Goal: Information Seeking & Learning: Find specific fact

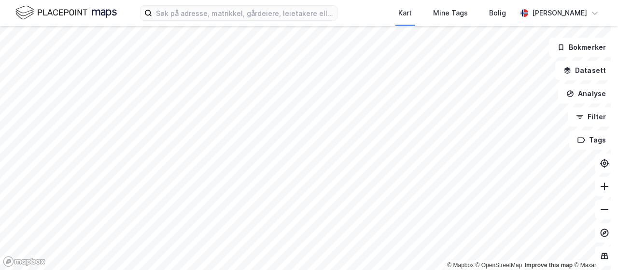
click at [377, 16] on div "Kart Mine Tags Bolig [PERSON_NAME]" at bounding box center [309, 13] width 618 height 26
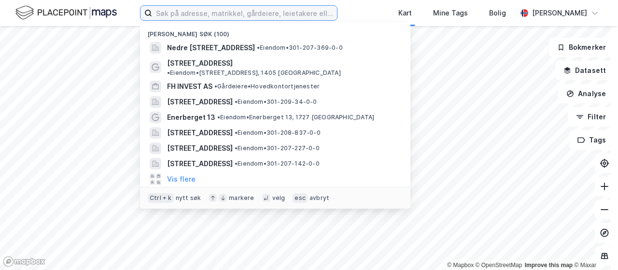
click at [287, 12] on input at bounding box center [244, 13] width 185 height 14
click at [194, 15] on input at bounding box center [244, 13] width 185 height 14
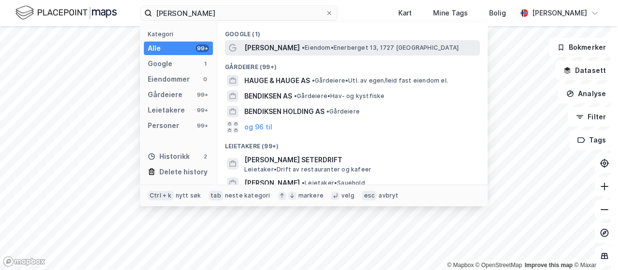
click at [293, 47] on span "[PERSON_NAME]" at bounding box center [271, 48] width 55 height 12
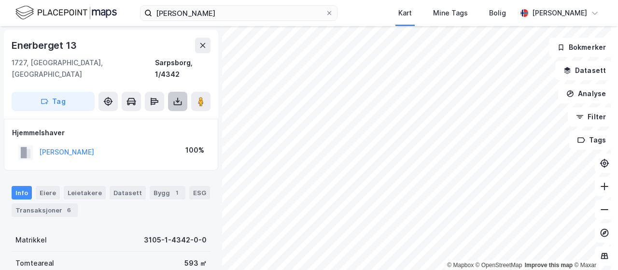
click at [182, 95] on button at bounding box center [177, 101] width 19 height 19
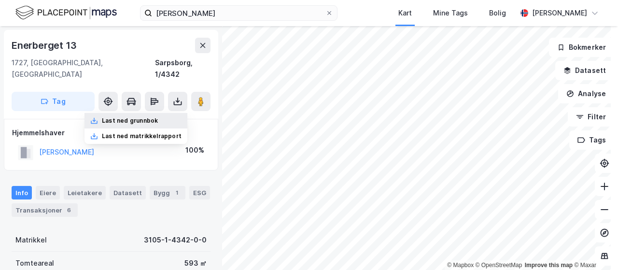
click at [162, 113] on div "Last ned grunnbok" at bounding box center [135, 120] width 103 height 15
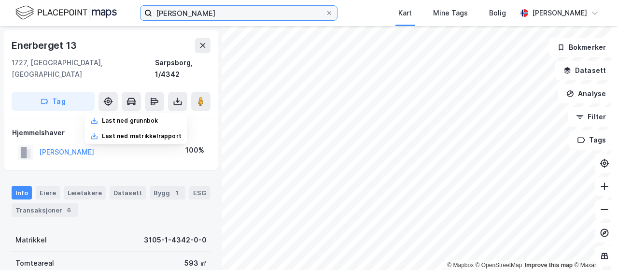
click at [203, 9] on input "[PERSON_NAME]" at bounding box center [238, 13] width 173 height 14
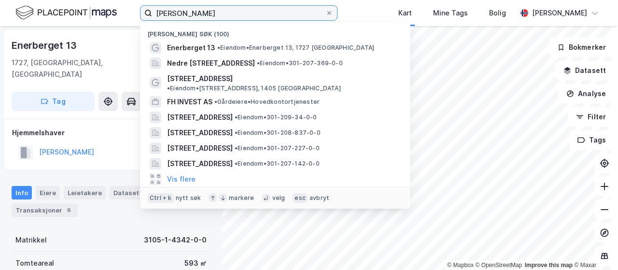
drag, startPoint x: 232, startPoint y: 10, endPoint x: 128, endPoint y: 4, distance: 103.4
click at [128, 4] on div "[PERSON_NAME] Nylige søk (100) Enerberget 13 • Eiendom • [STREET_ADDRESS] • Eie…" at bounding box center [309, 13] width 618 height 26
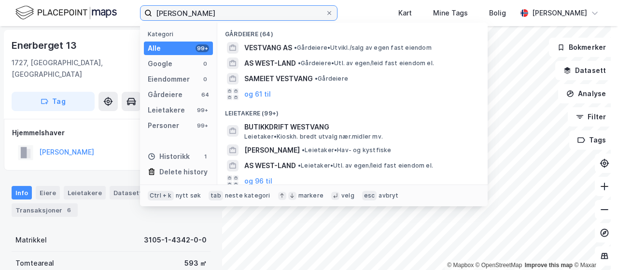
click at [206, 14] on input "[PERSON_NAME]" at bounding box center [238, 13] width 173 height 14
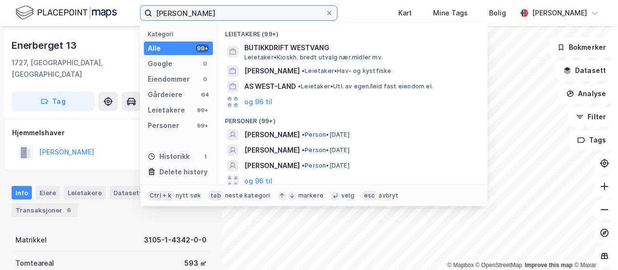
scroll to position [81, 0]
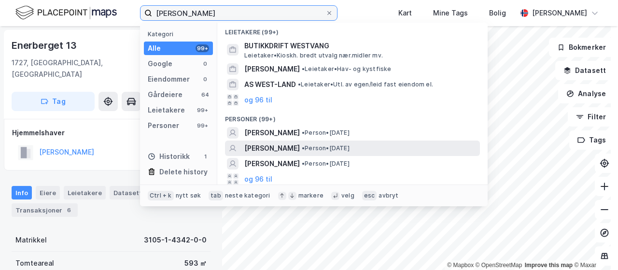
type input "[PERSON_NAME]"
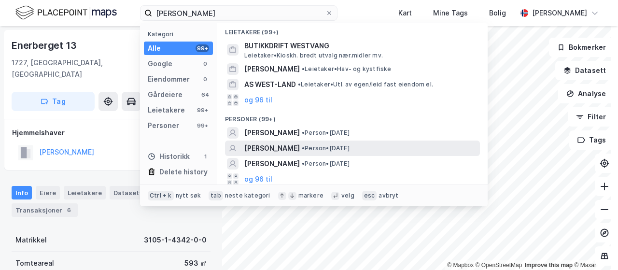
click at [277, 144] on span "[PERSON_NAME]" at bounding box center [271, 148] width 55 height 12
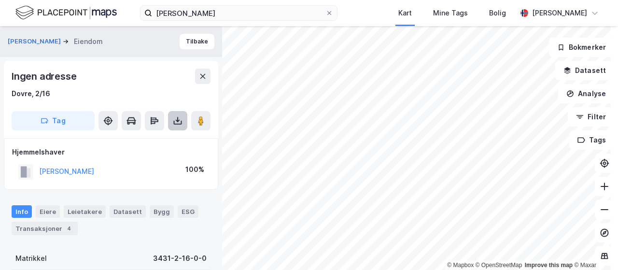
click at [180, 124] on icon at bounding box center [178, 123] width 8 height 4
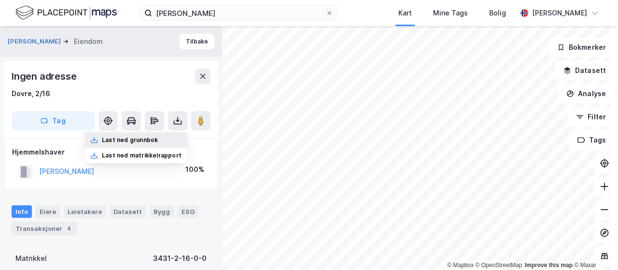
click at [155, 136] on div "Last ned grunnbok" at bounding box center [135, 139] width 103 height 15
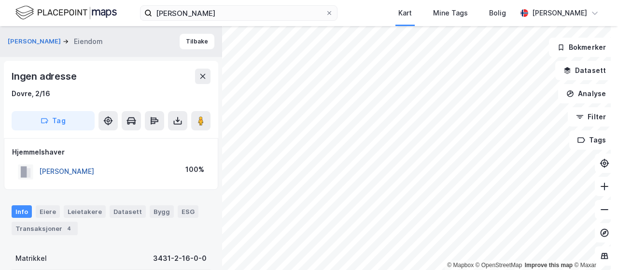
click at [0, 0] on button "[PERSON_NAME]" at bounding box center [0, 0] width 0 height 0
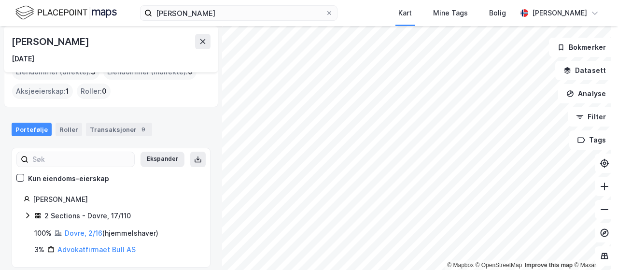
scroll to position [28, 0]
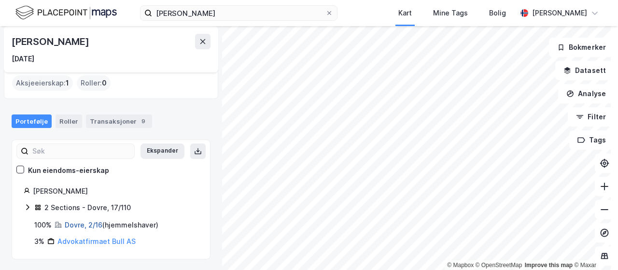
click at [81, 221] on link "Dovre, 2/16" at bounding box center [84, 225] width 38 height 8
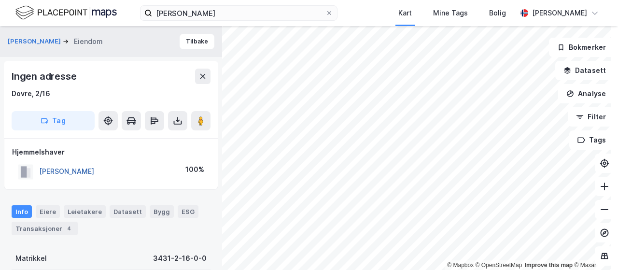
click at [0, 0] on button "[PERSON_NAME]" at bounding box center [0, 0] width 0 height 0
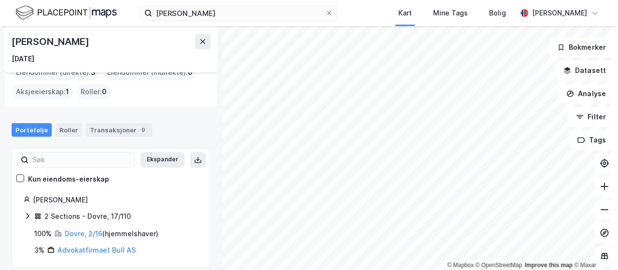
scroll to position [28, 0]
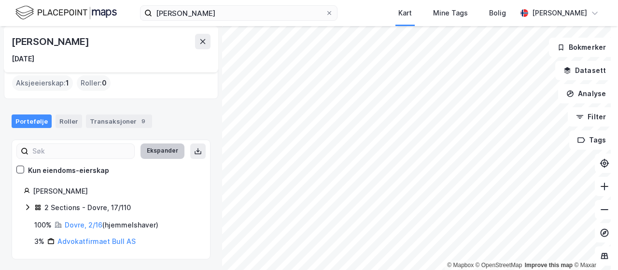
click at [155, 150] on button "Ekspander" at bounding box center [162, 150] width 44 height 15
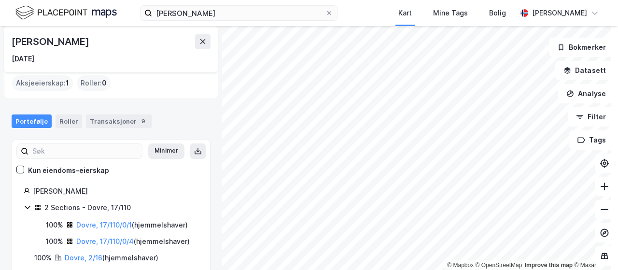
scroll to position [61, 0]
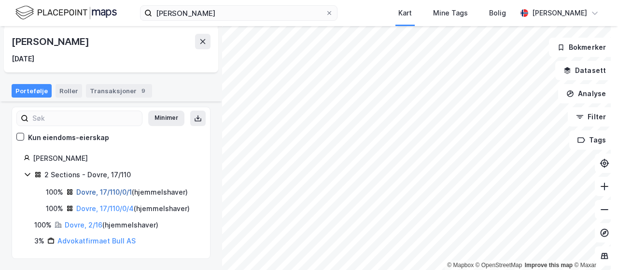
click at [86, 191] on link "Dovre, 17/110/0/1" at bounding box center [103, 192] width 55 height 8
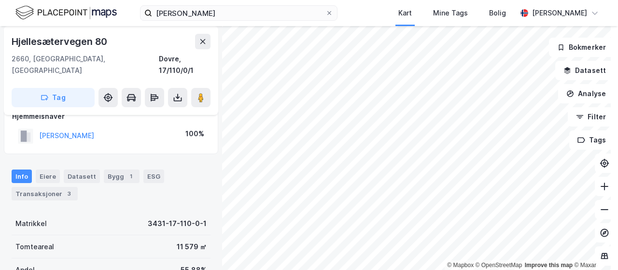
scroll to position [97, 0]
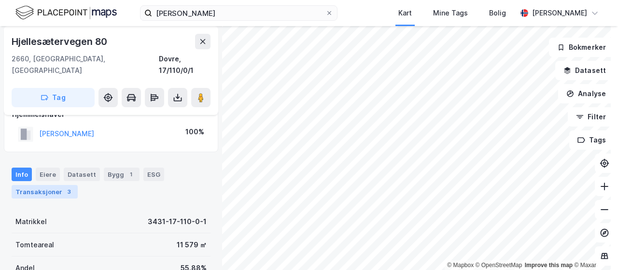
click at [53, 185] on div "Transaksjoner 3" at bounding box center [45, 192] width 66 height 14
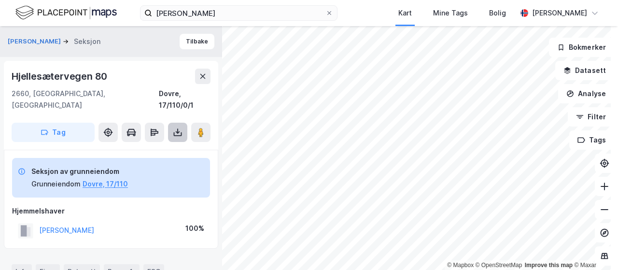
click at [180, 127] on icon at bounding box center [178, 132] width 10 height 10
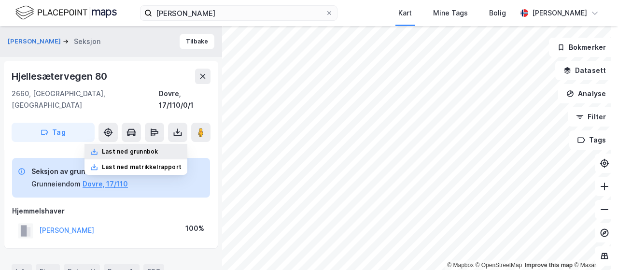
click at [142, 148] on div "Last ned grunnbok" at bounding box center [130, 152] width 56 height 8
